Goal: Book appointment/travel/reservation

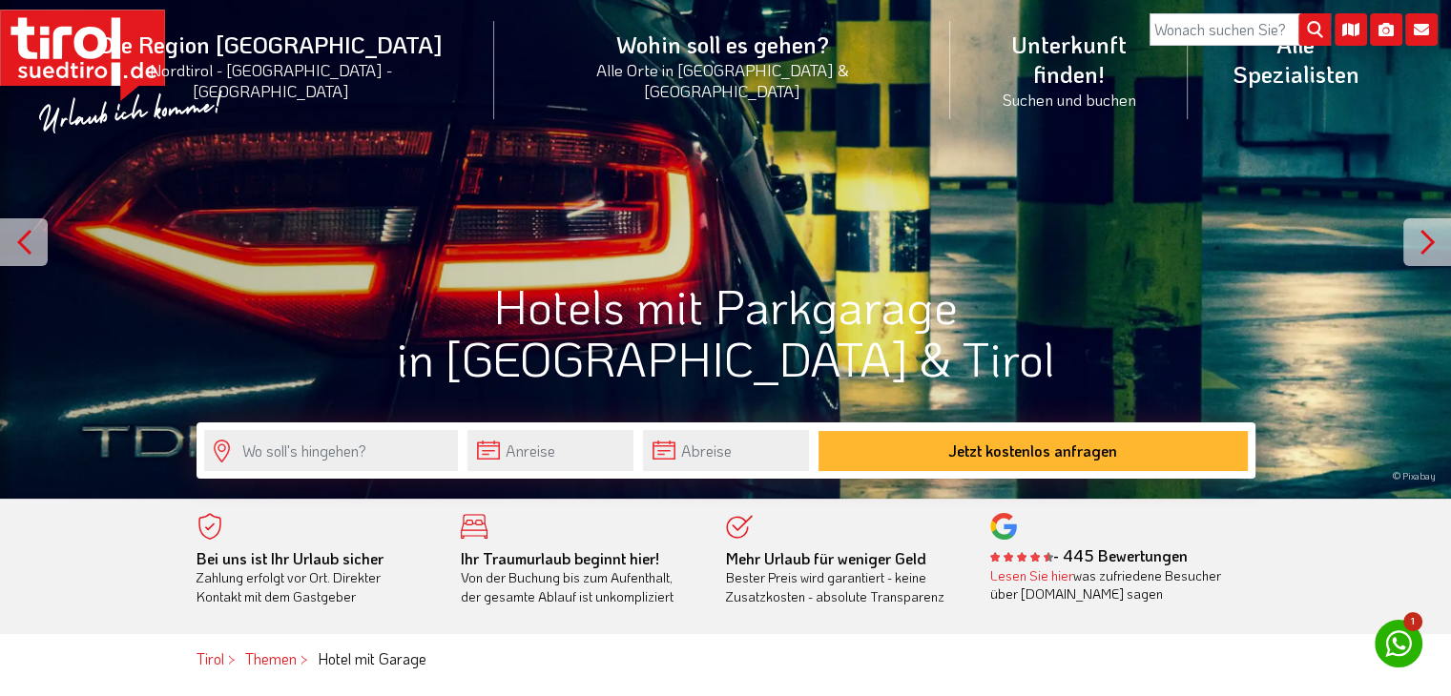
scroll to position [95, 0]
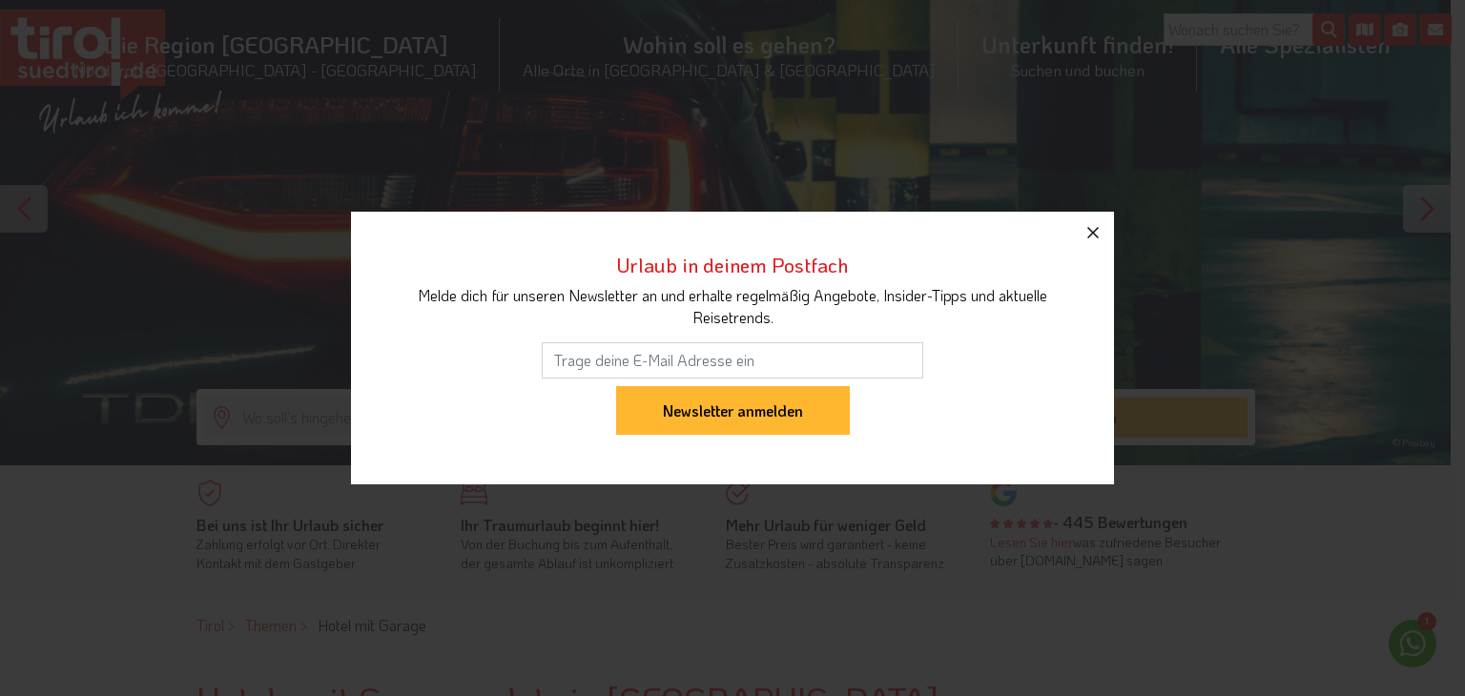
click at [1089, 237] on icon "button" at bounding box center [1093, 232] width 23 height 23
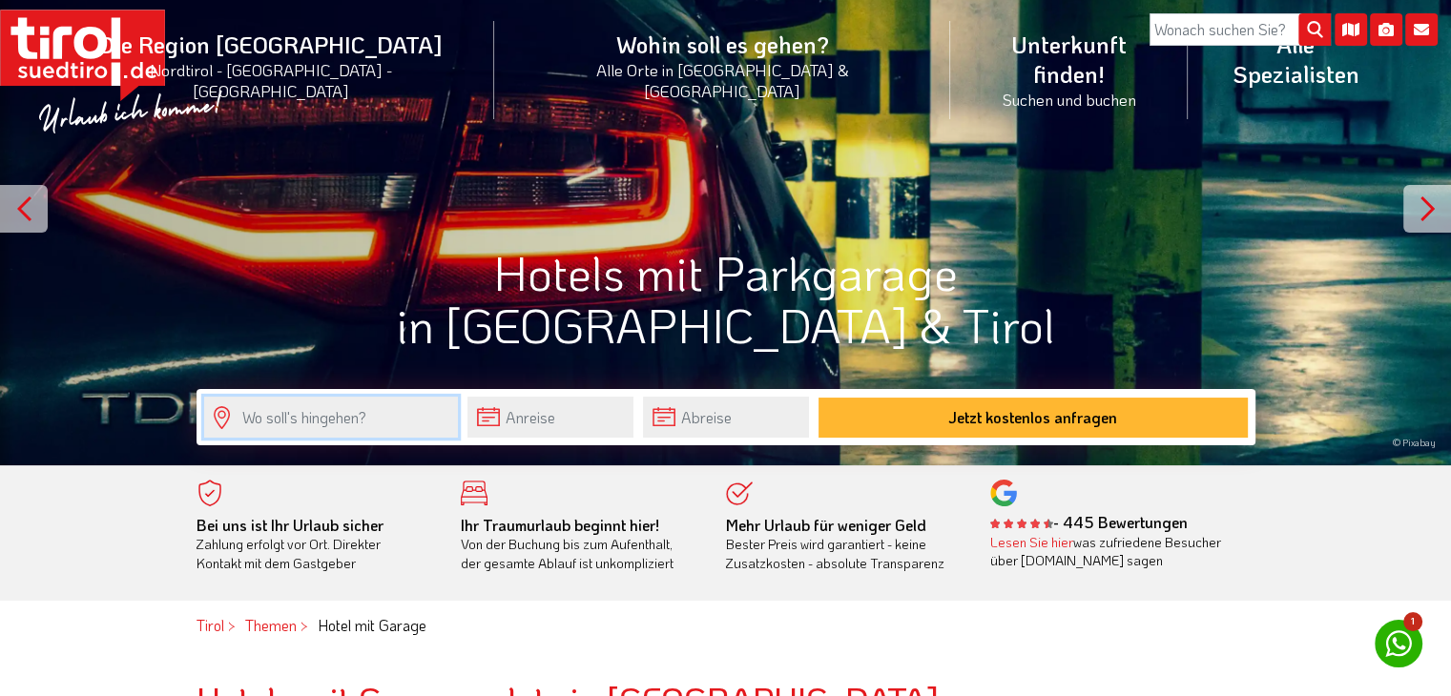
click at [273, 428] on input "text" at bounding box center [331, 417] width 254 height 41
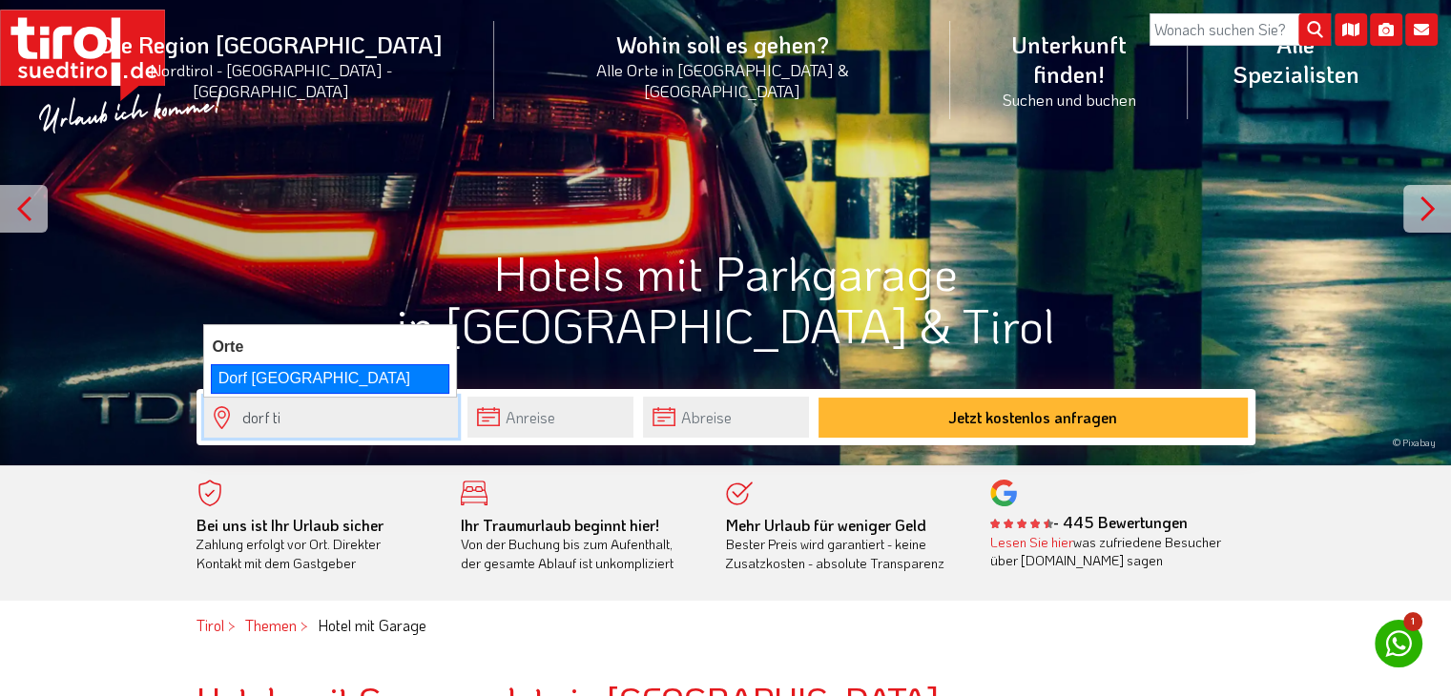
click at [282, 378] on div "Dorf [GEOGRAPHIC_DATA]" at bounding box center [330, 378] width 238 height 29
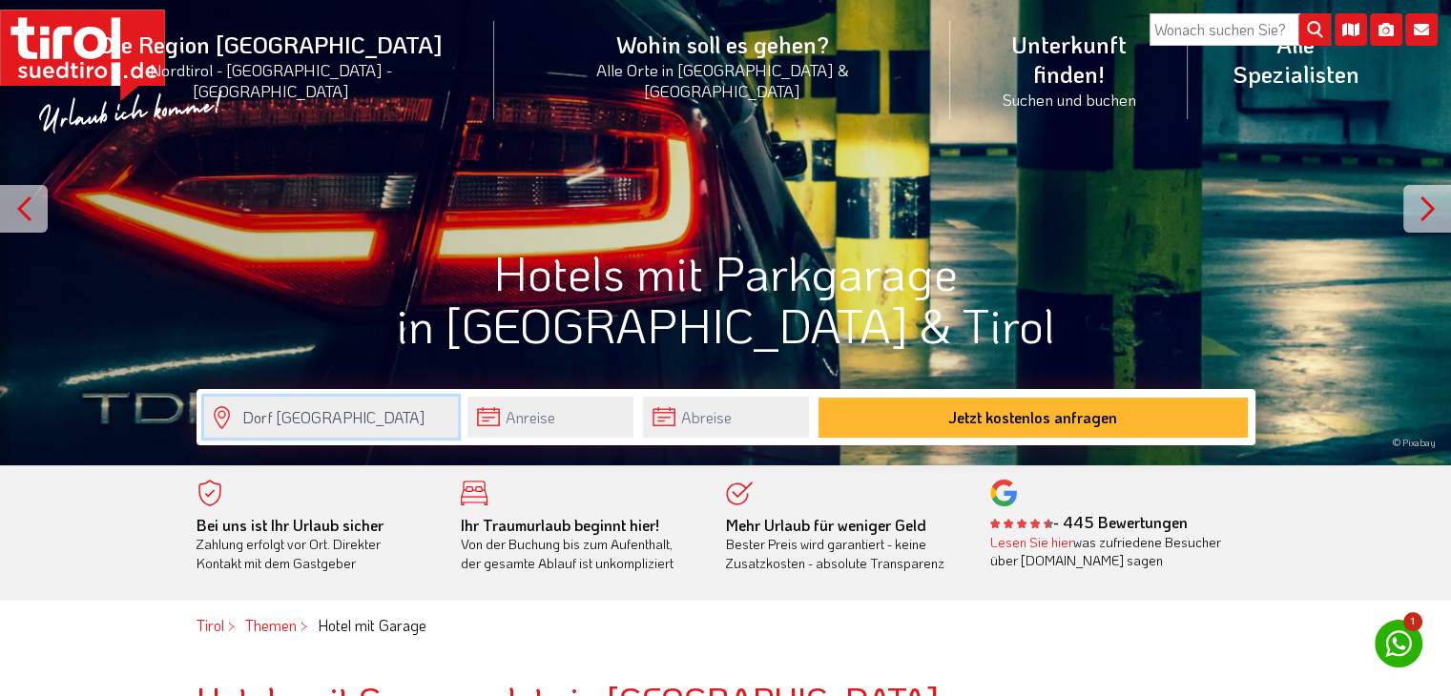
type input "Dorf [GEOGRAPHIC_DATA]"
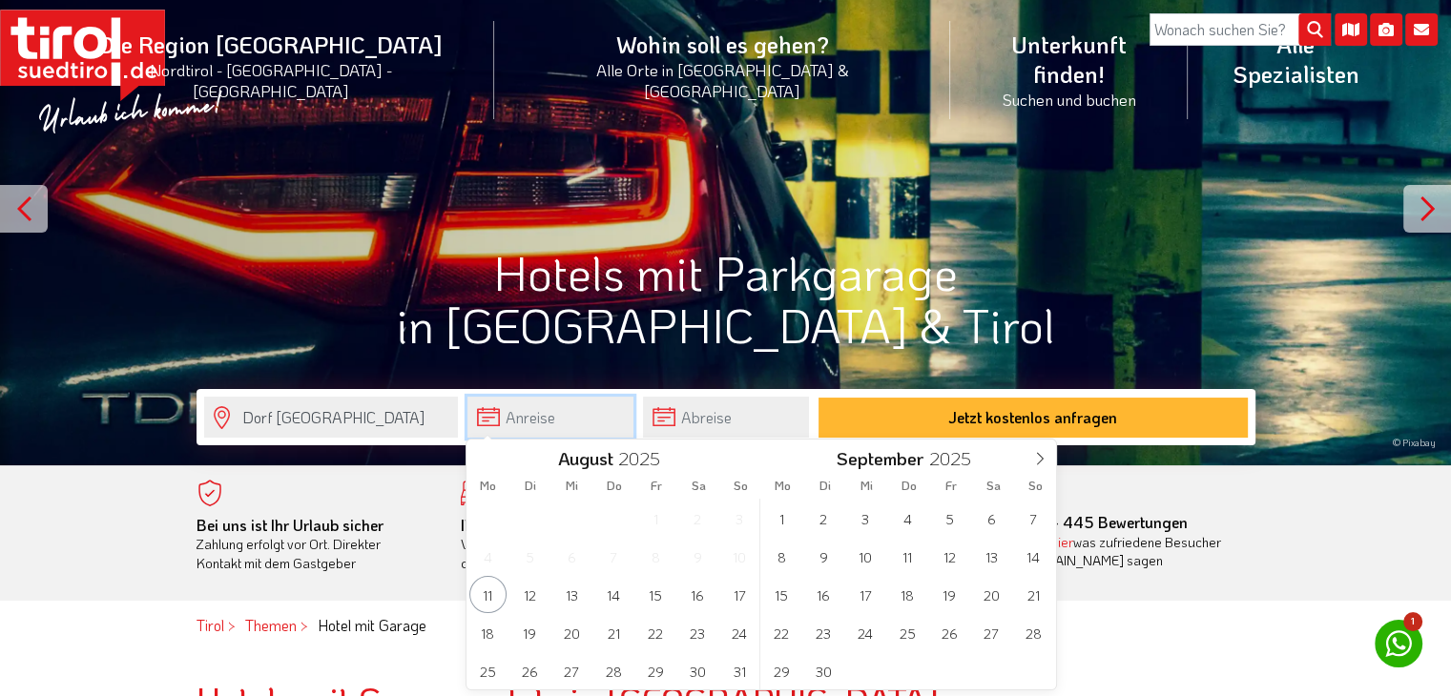
click at [546, 413] on input "text" at bounding box center [550, 417] width 166 height 41
click at [943, 558] on span "12" at bounding box center [949, 556] width 37 height 37
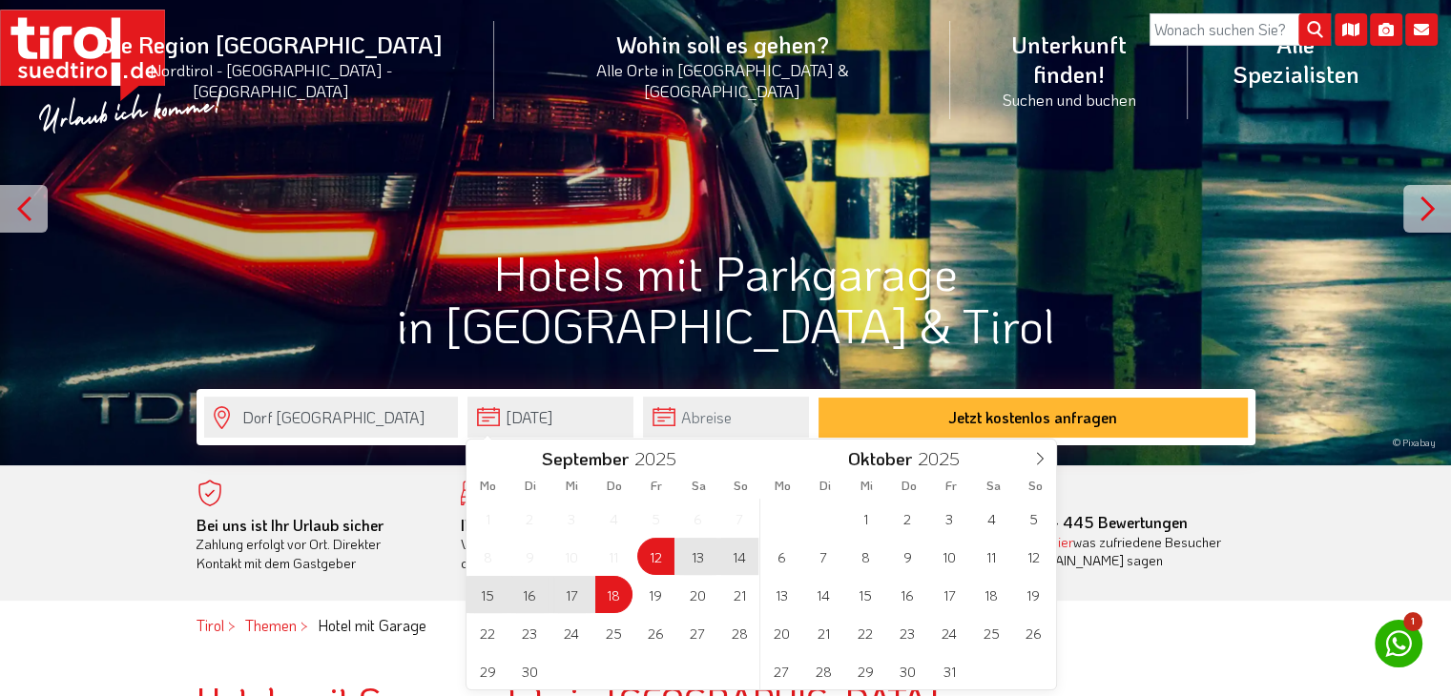
click at [604, 591] on span "18" at bounding box center [613, 594] width 37 height 37
type input "[DATE]"
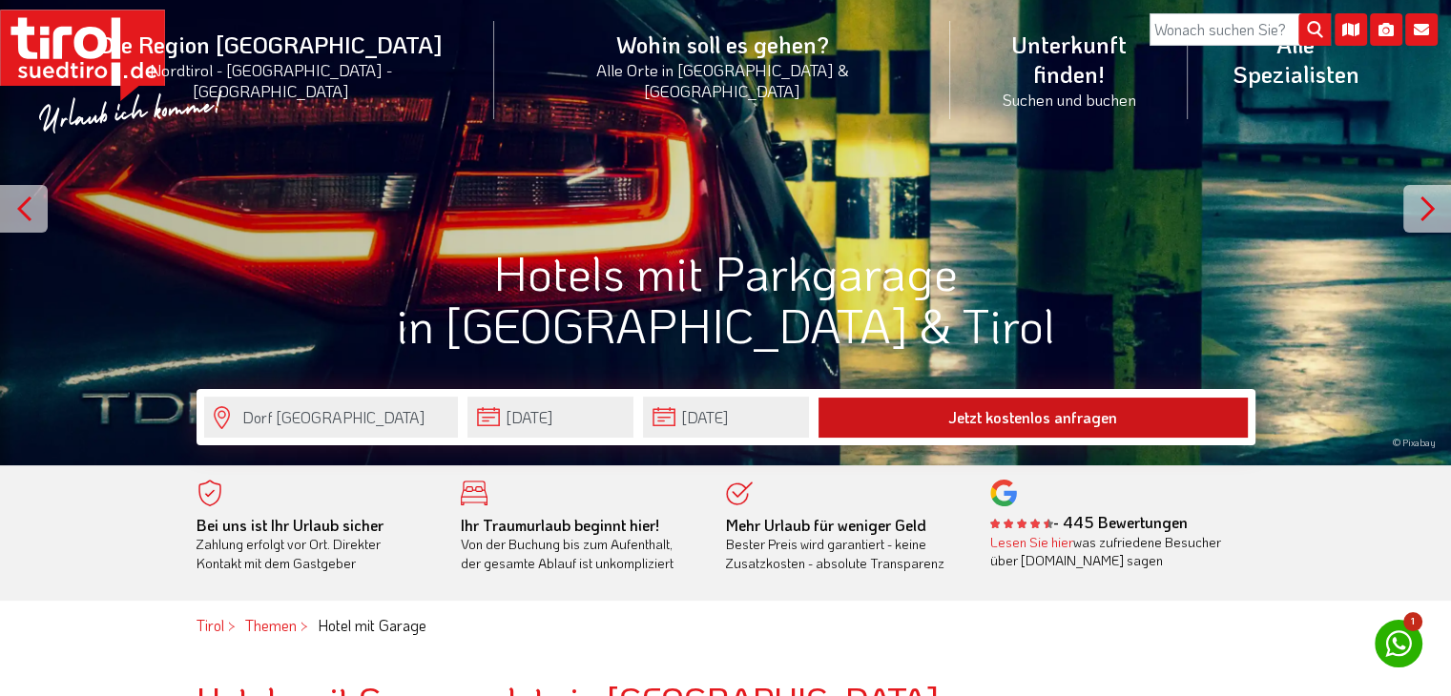
click at [1076, 413] on button "Jetzt kostenlos anfragen" at bounding box center [1032, 418] width 429 height 40
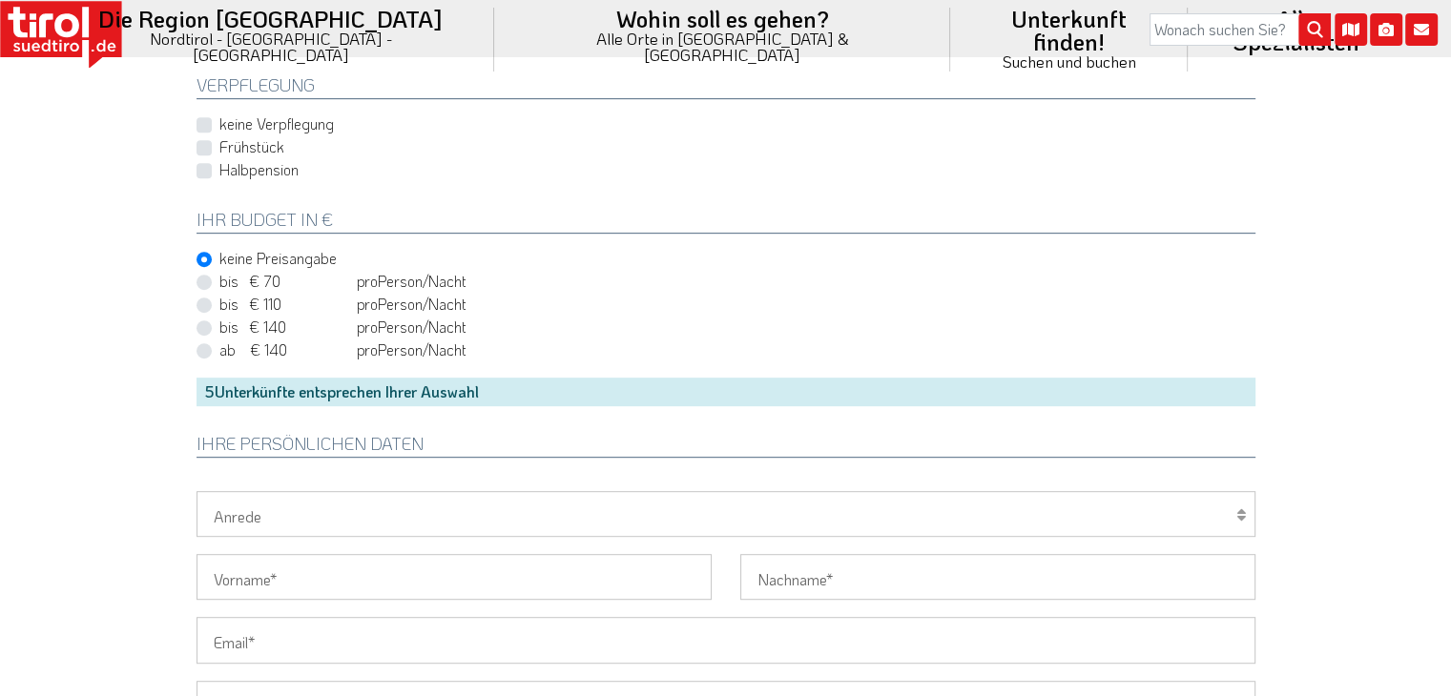
scroll to position [668, 0]
